Goal: Information Seeking & Learning: Learn about a topic

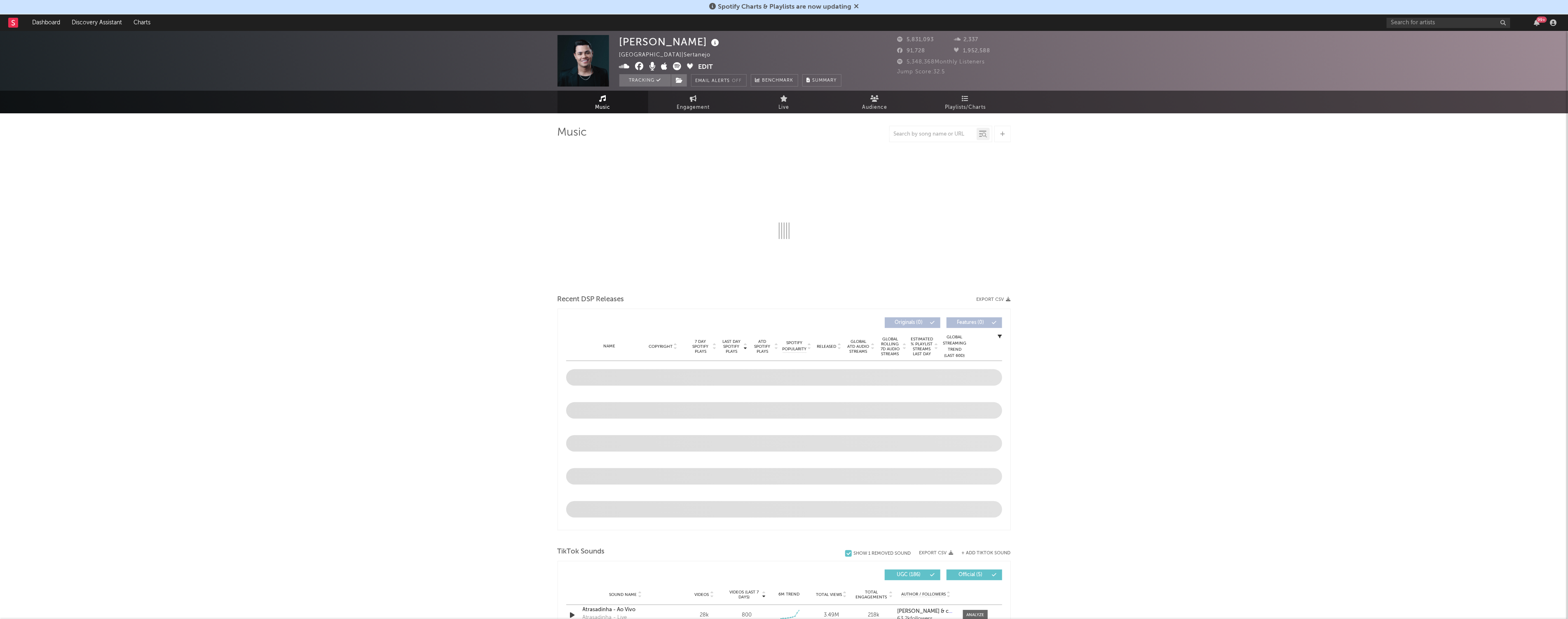
select select "6m"
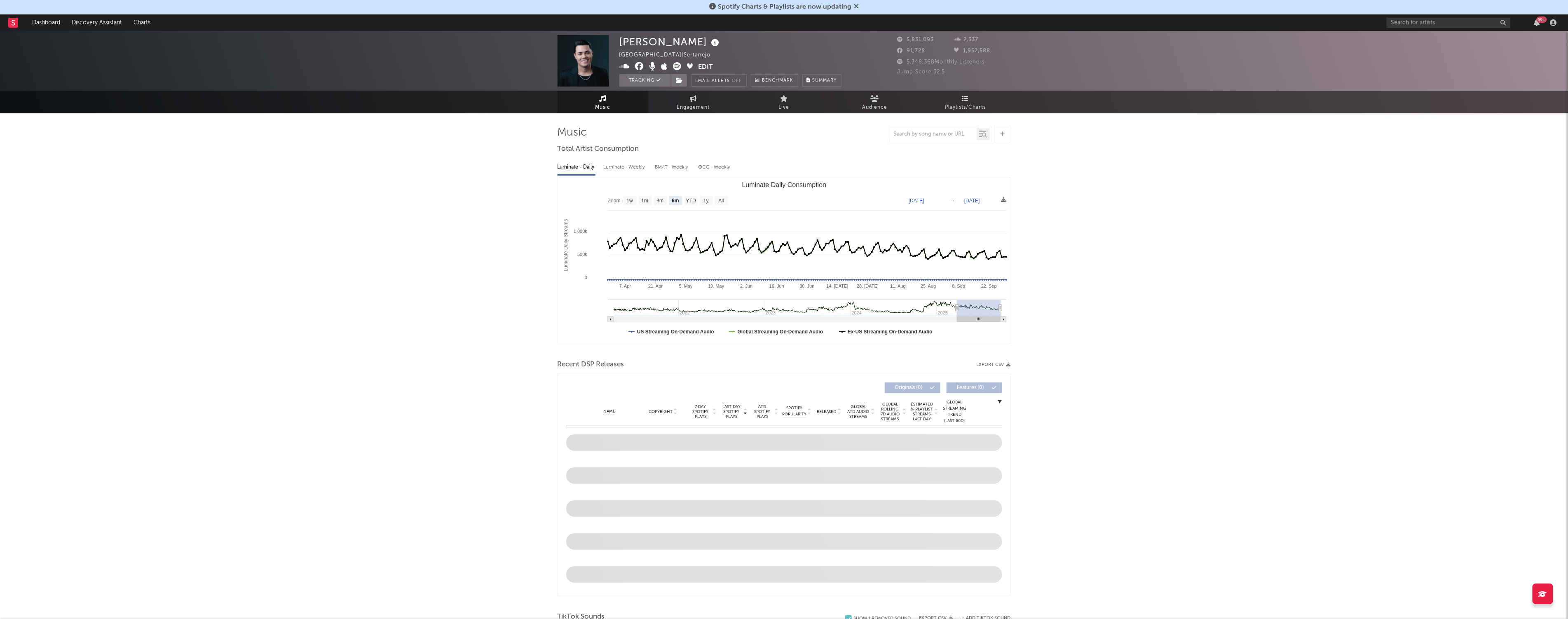
click at [629, 166] on div "Luminate - Weekly" at bounding box center [625, 167] width 44 height 14
select select "6m"
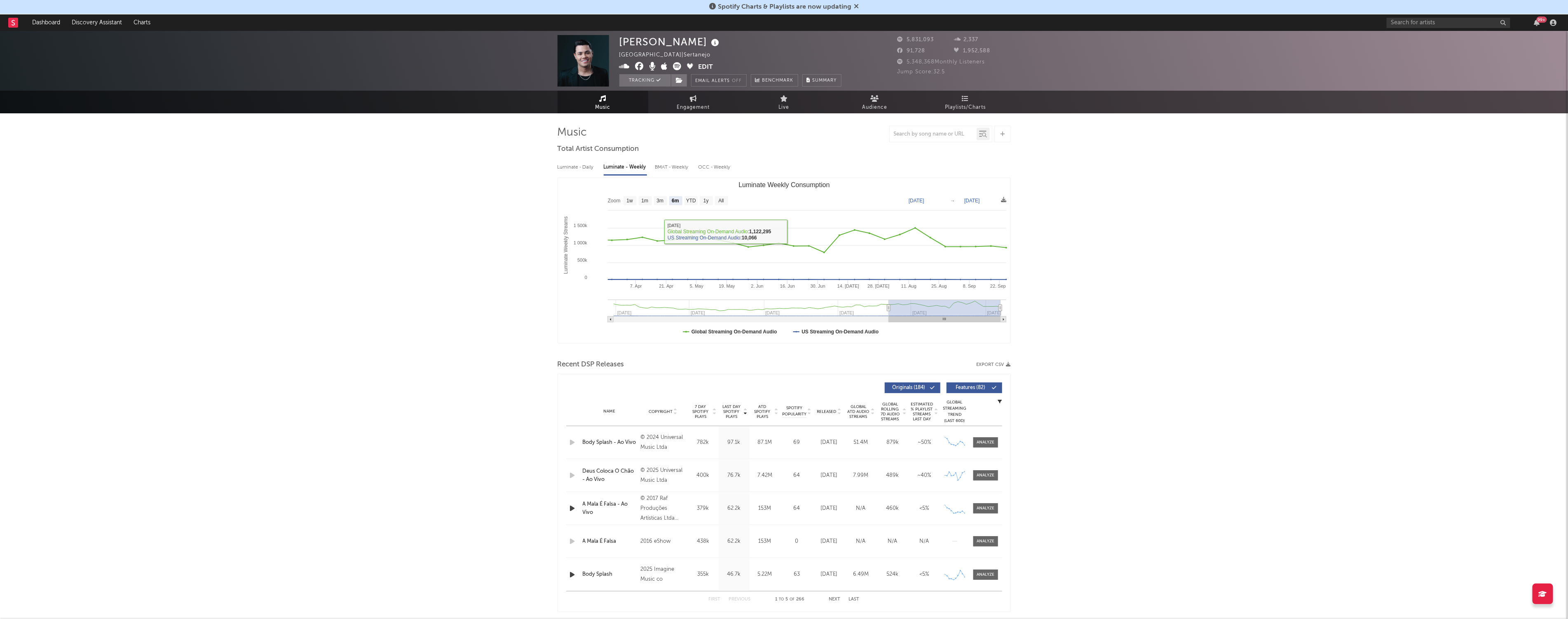
click at [644, 170] on div "BMAT - Weekly" at bounding box center [672, 167] width 35 height 14
select select "6m"
click at [644, 106] on span "Engagement" at bounding box center [693, 108] width 33 height 10
select select "1w"
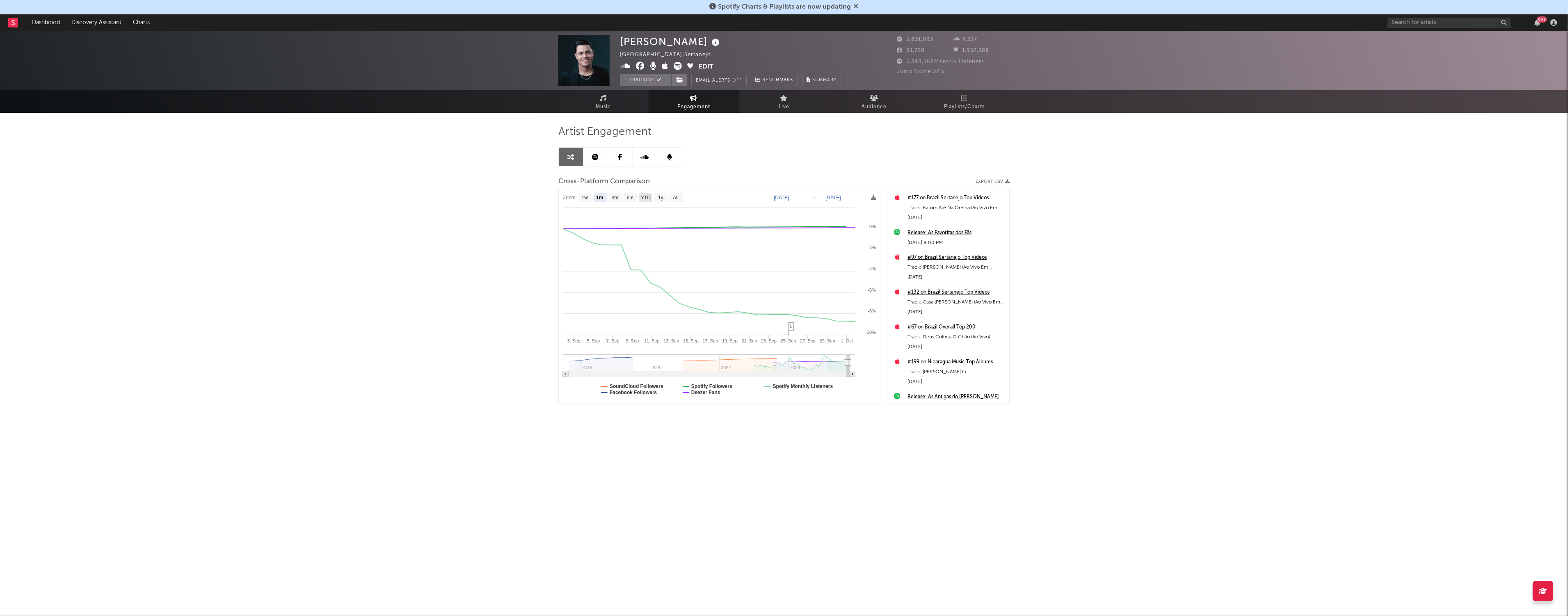
click at [642, 194] on rect at bounding box center [645, 198] width 13 height 9
select select "YTD"
type input "[DATE]"
click at [642, 198] on text "1y" at bounding box center [661, 198] width 5 height 6
select select "1y"
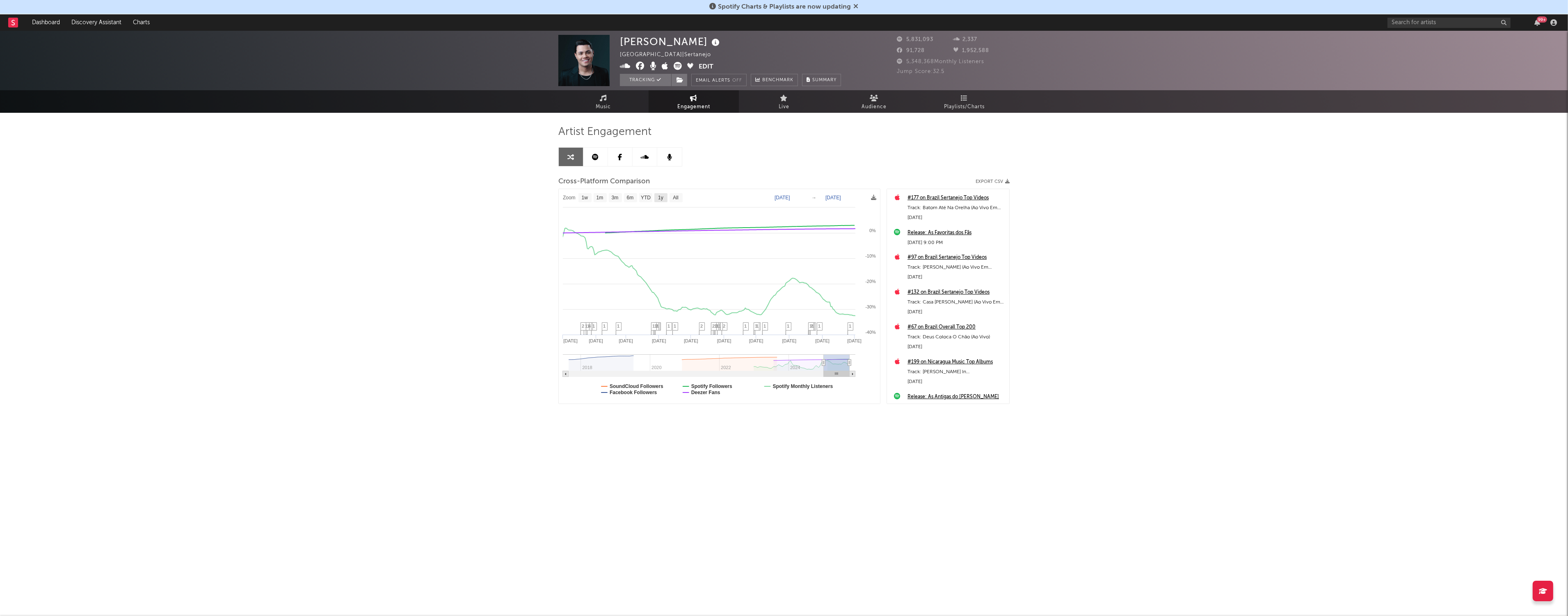
type input "[DATE]"
select select "1y"
click at [598, 104] on span "Music" at bounding box center [603, 107] width 15 height 10
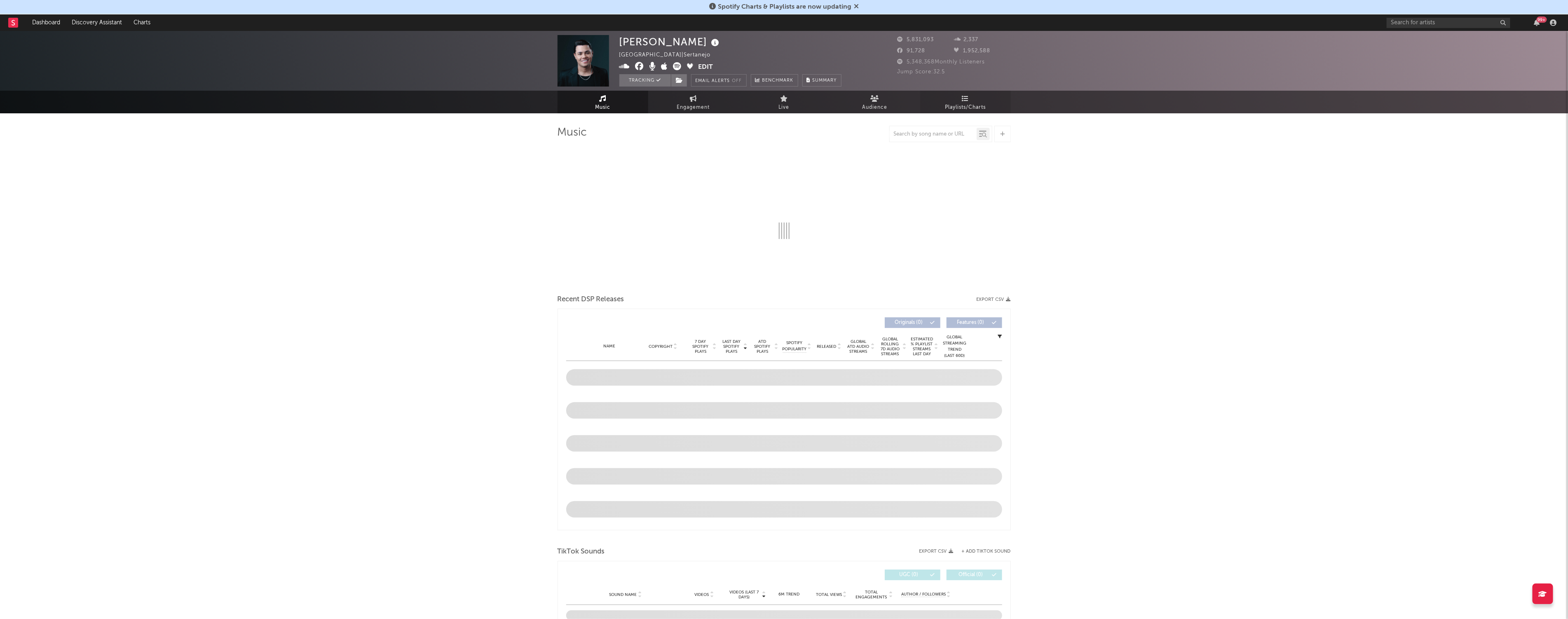
click at [644, 108] on span "Playlists/Charts" at bounding box center [966, 108] width 41 height 10
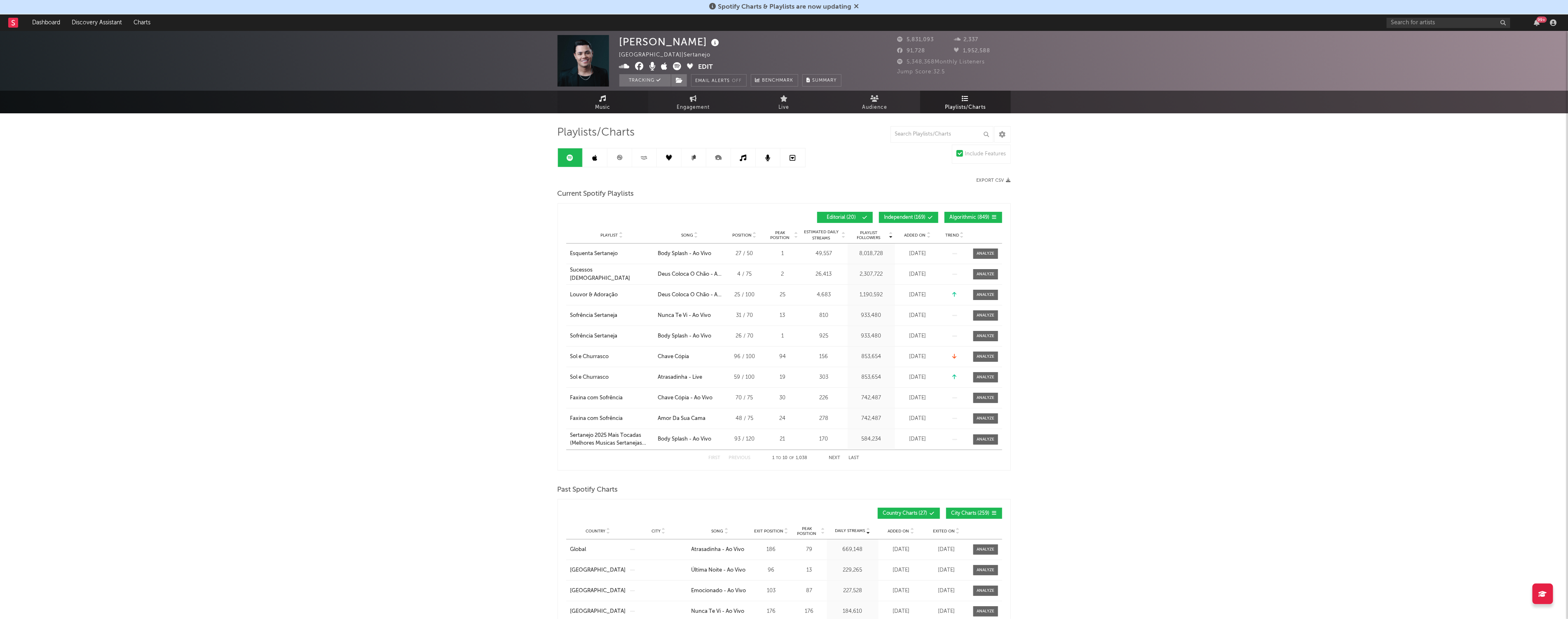
click at [608, 105] on span "Music" at bounding box center [602, 108] width 15 height 10
select select "6m"
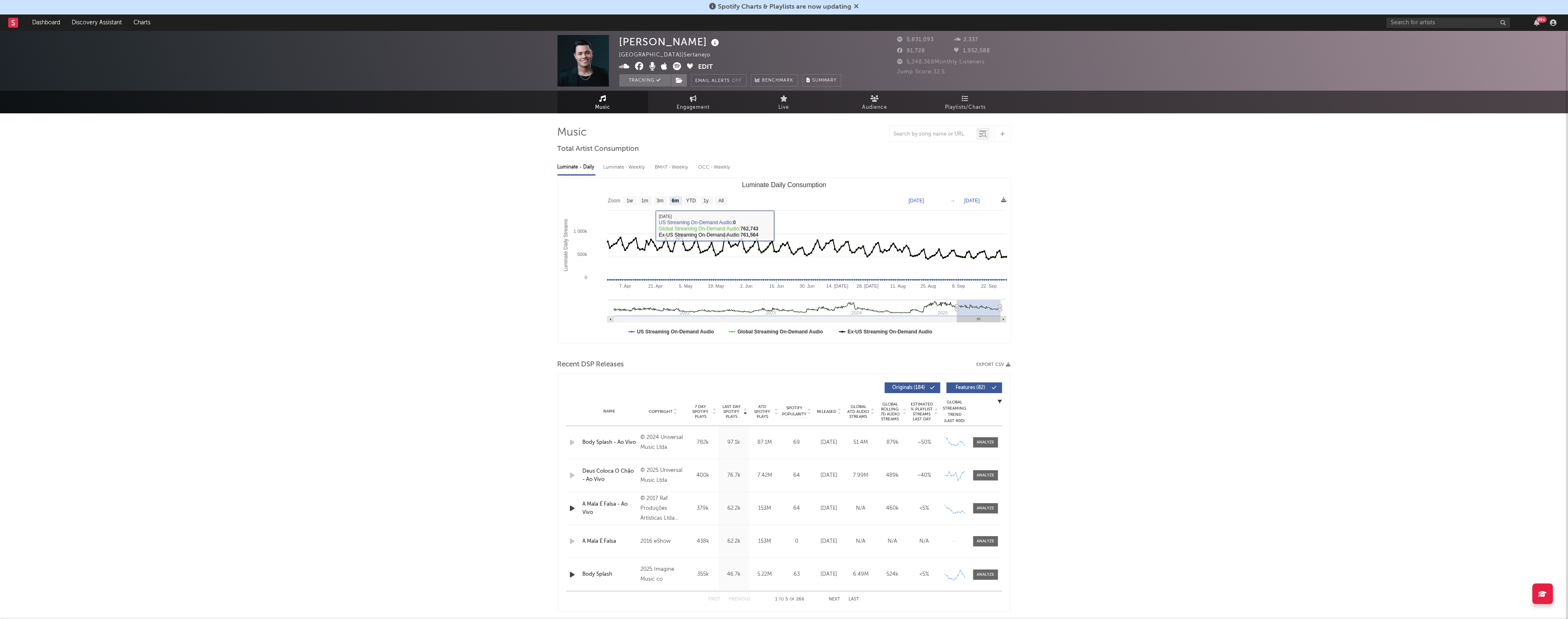
click at [622, 171] on div "Luminate - Weekly" at bounding box center [625, 167] width 44 height 14
select select "6m"
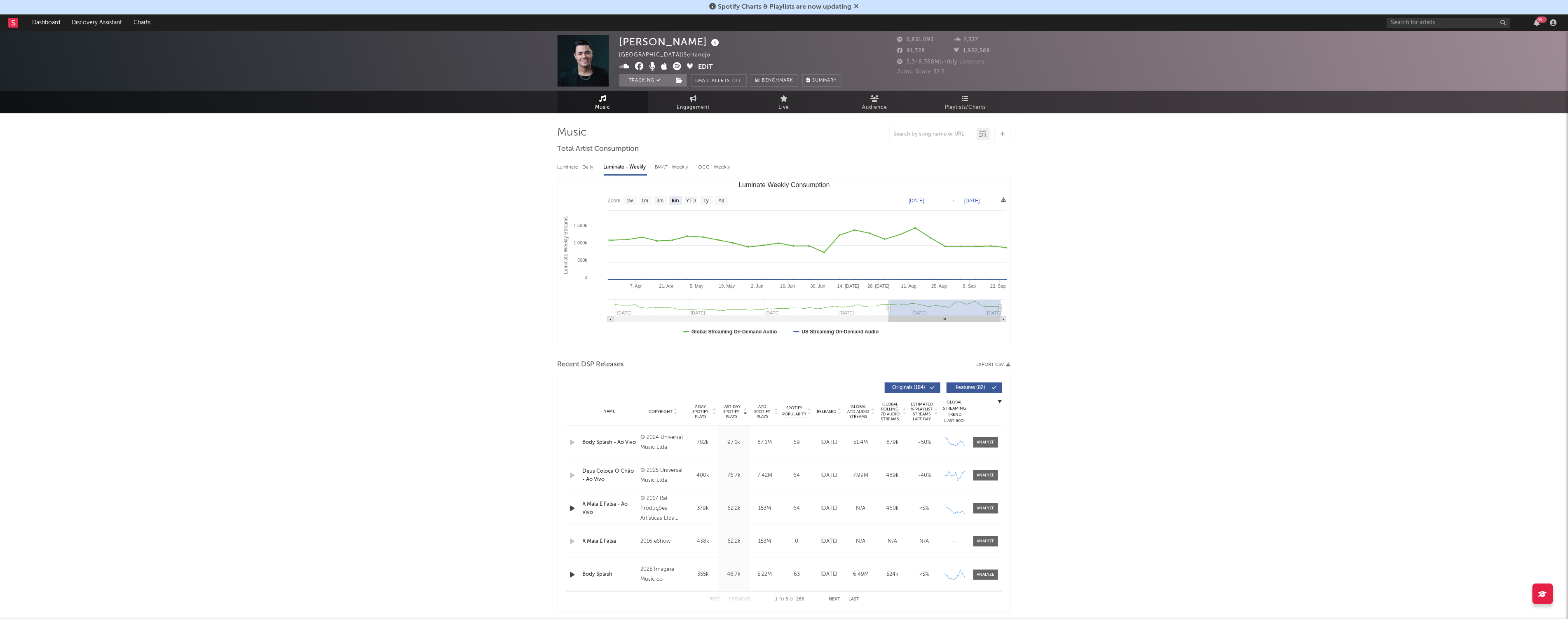
click at [644, 167] on div "BMAT - Weekly" at bounding box center [672, 167] width 35 height 14
select select "6m"
